Goal: Task Accomplishment & Management: Complete application form

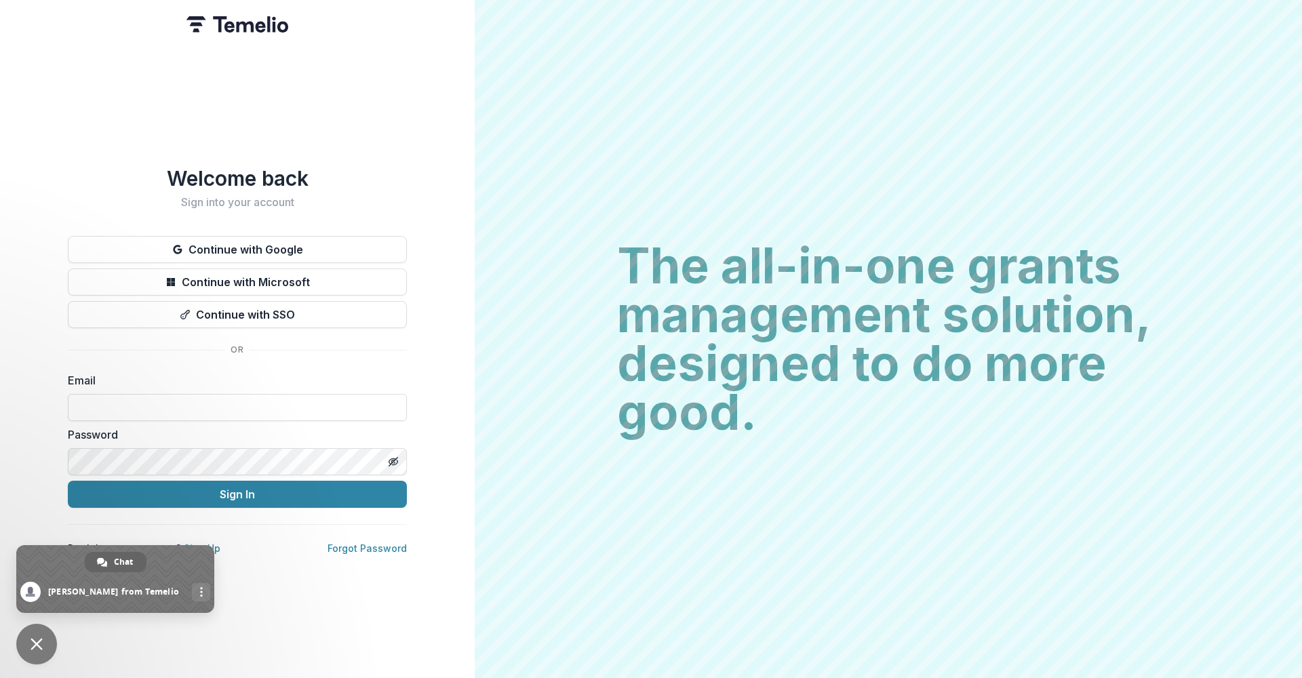
scroll to position [31, 0]
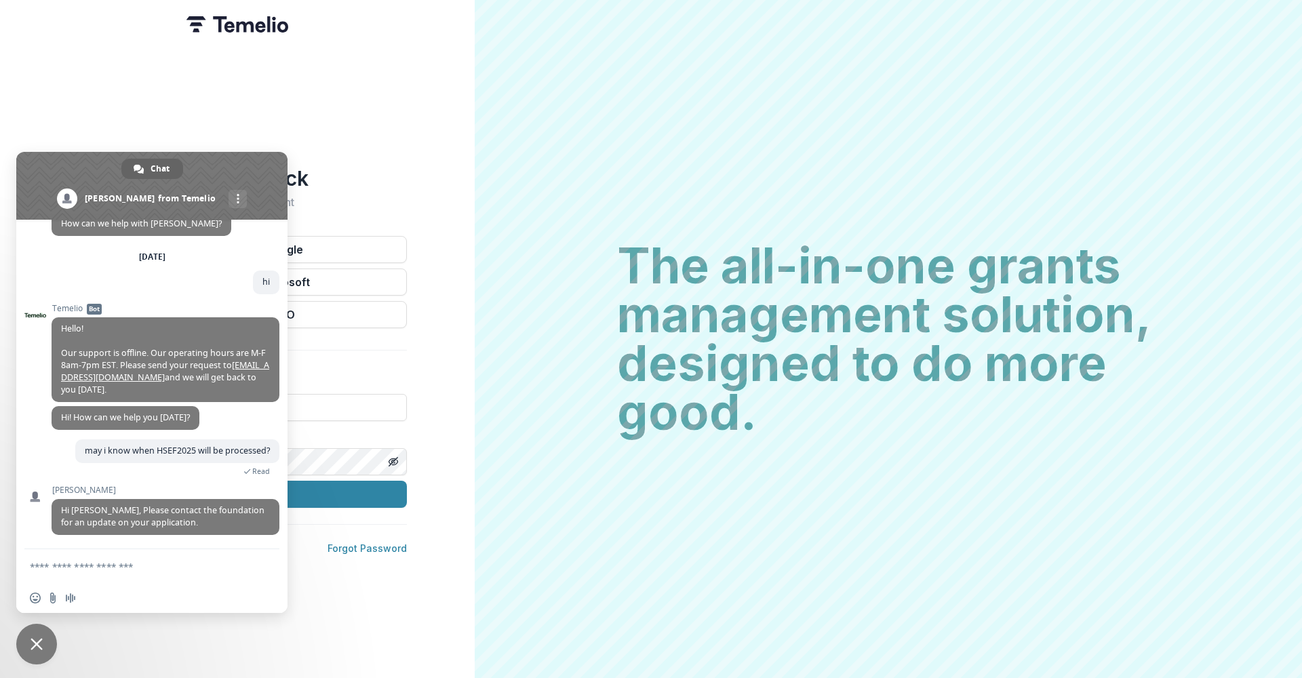
click at [382, 148] on div "Welcome back Sign into your account Continue with Google Continue with Microsof…" at bounding box center [237, 339] width 475 height 678
click at [348, 252] on button "Continue with Google" at bounding box center [237, 249] width 339 height 27
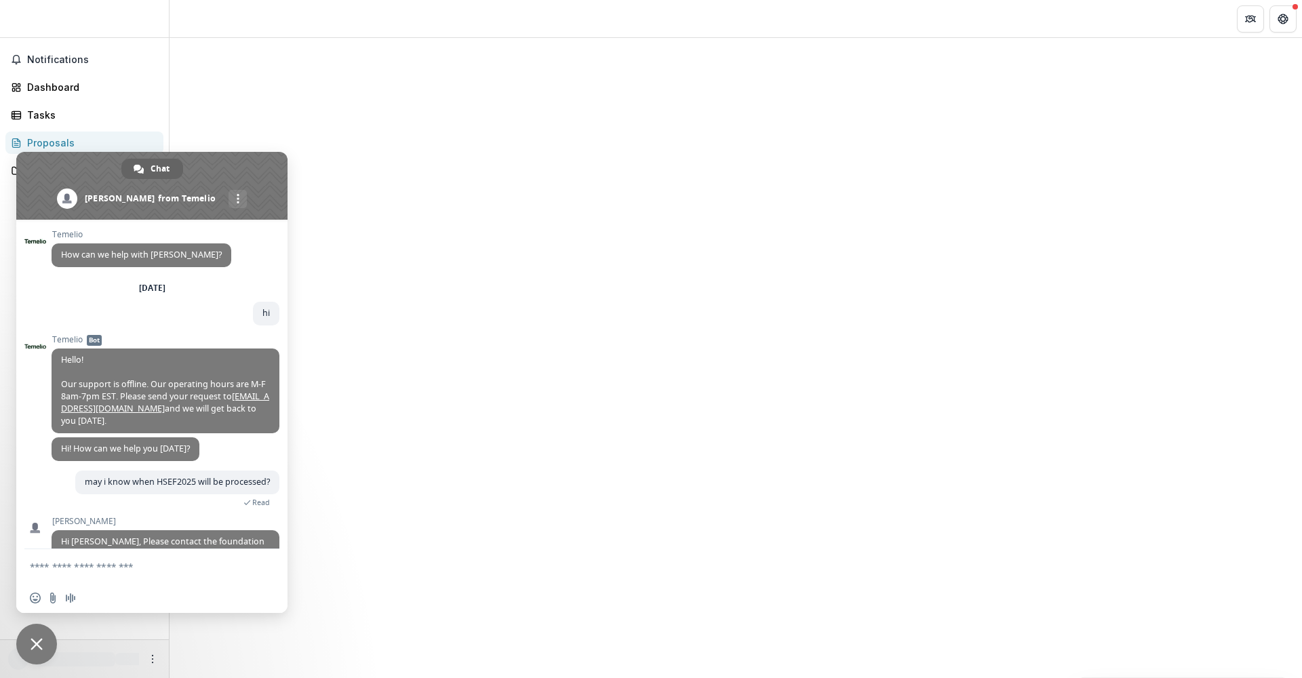
scroll to position [31, 0]
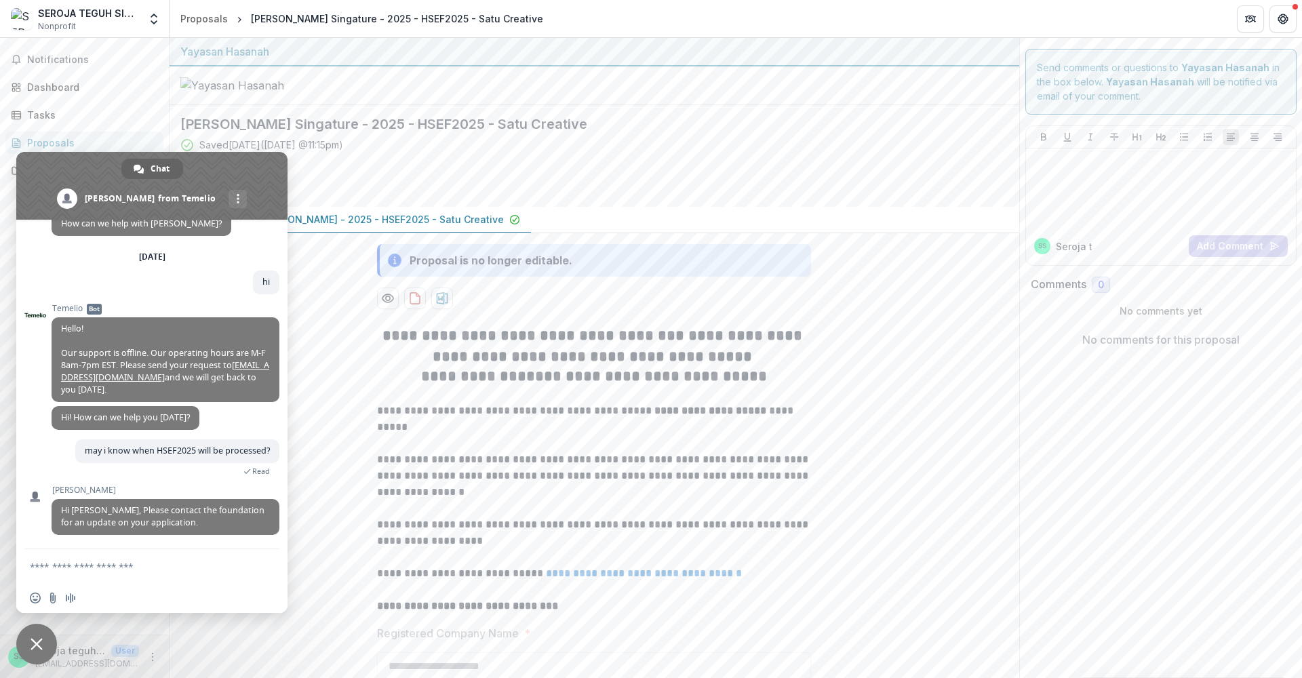
click at [31, 644] on span "Close chat" at bounding box center [37, 644] width 12 height 12
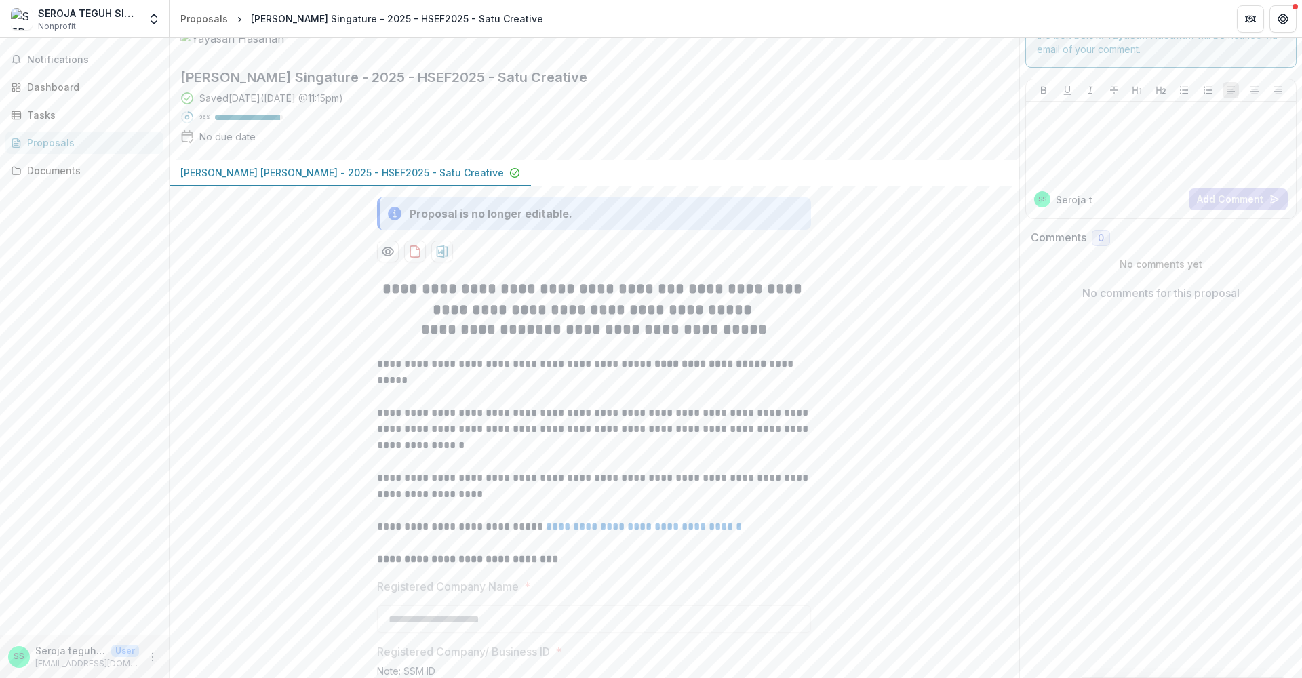
scroll to position [49, 0]
click at [647, 529] on link "**********" at bounding box center [644, 524] width 196 height 10
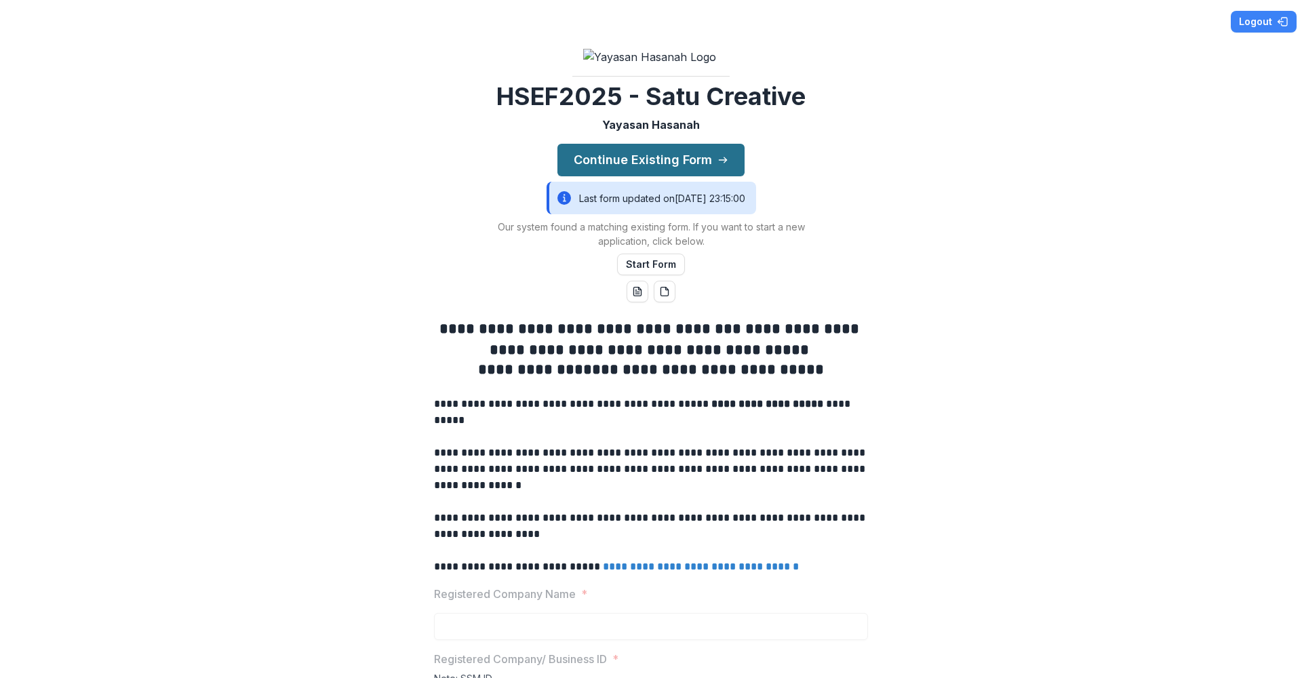
click at [639, 176] on button "Continue Existing Form" at bounding box center [650, 160] width 187 height 33
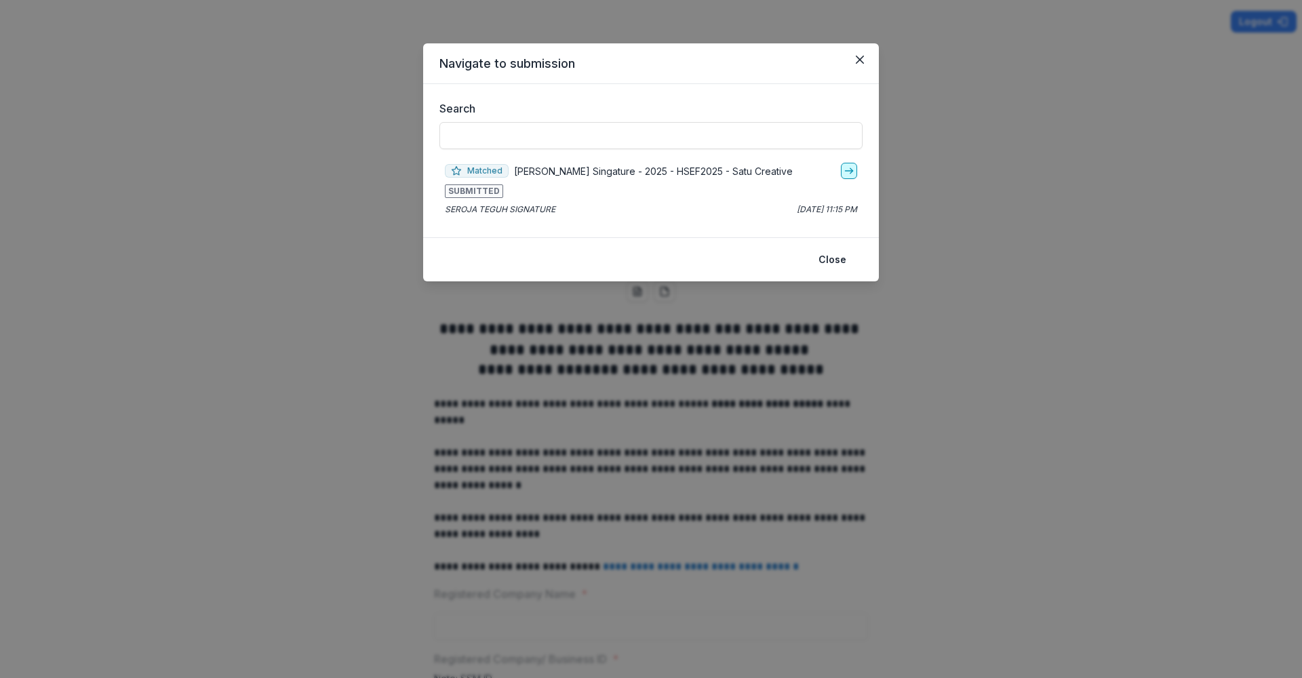
click at [852, 167] on icon "go-to" at bounding box center [848, 170] width 11 height 11
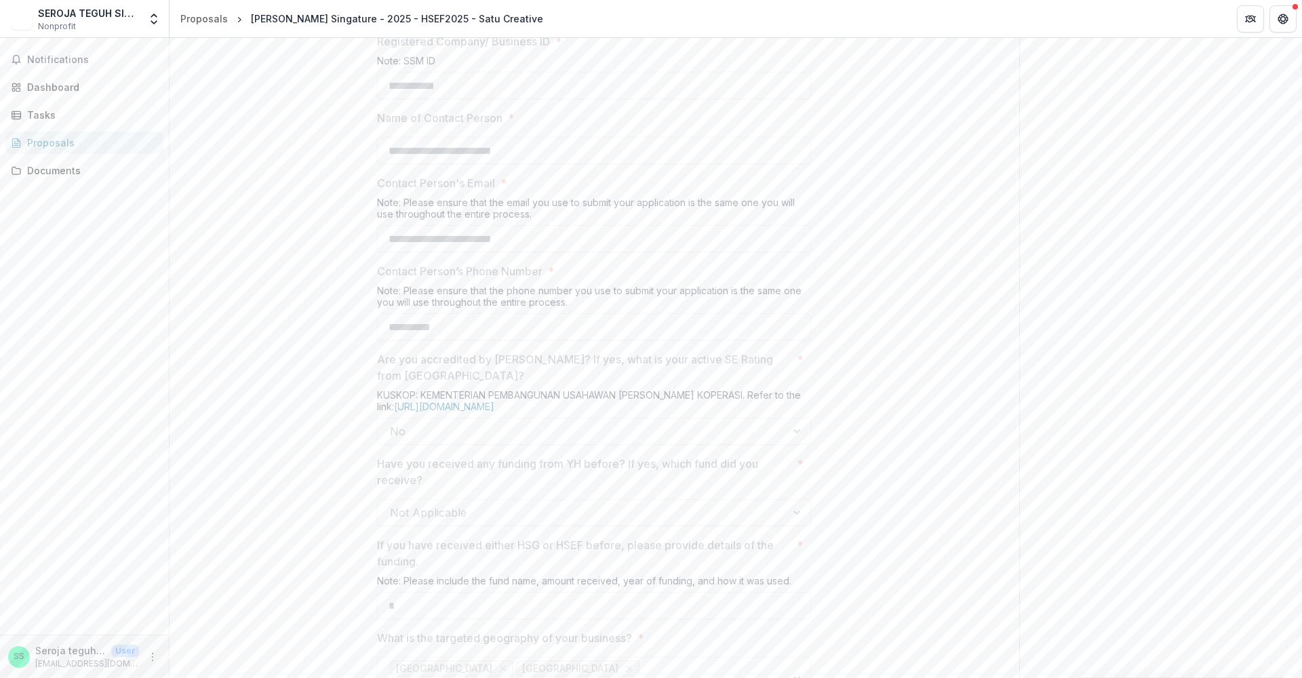
scroll to position [660, 0]
